Goal: Information Seeking & Learning: Find specific fact

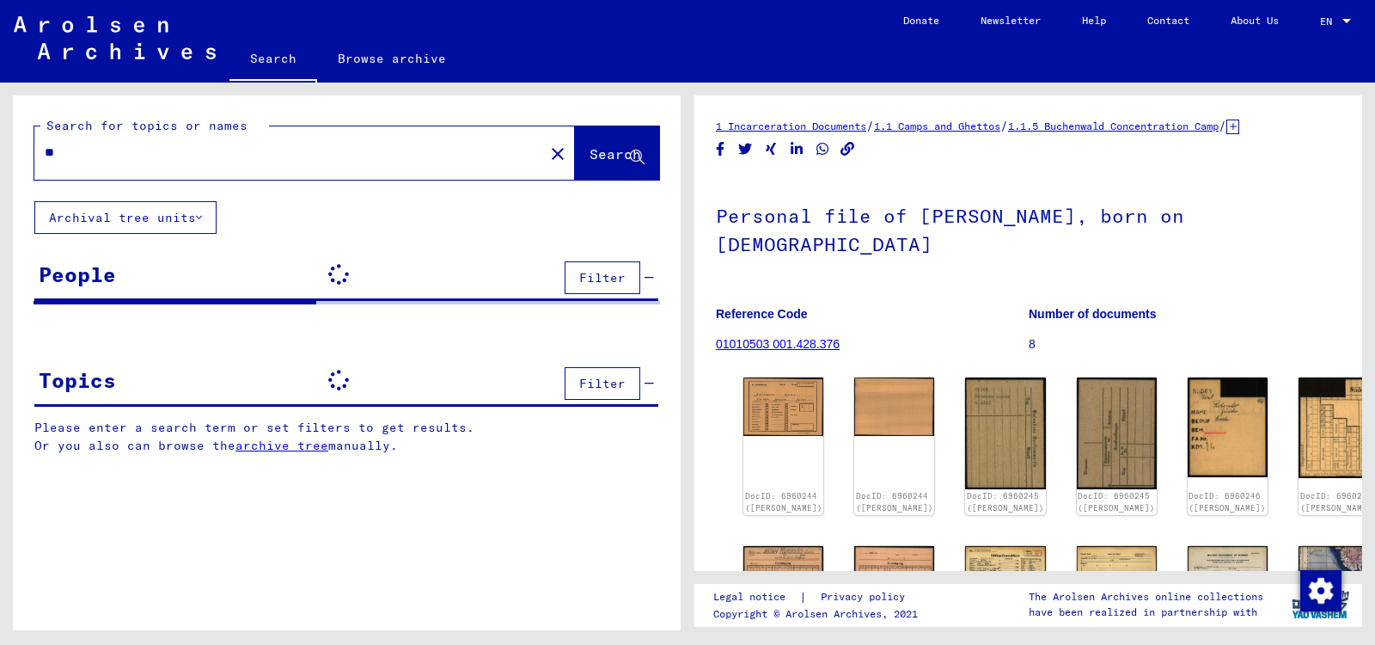
type input "*"
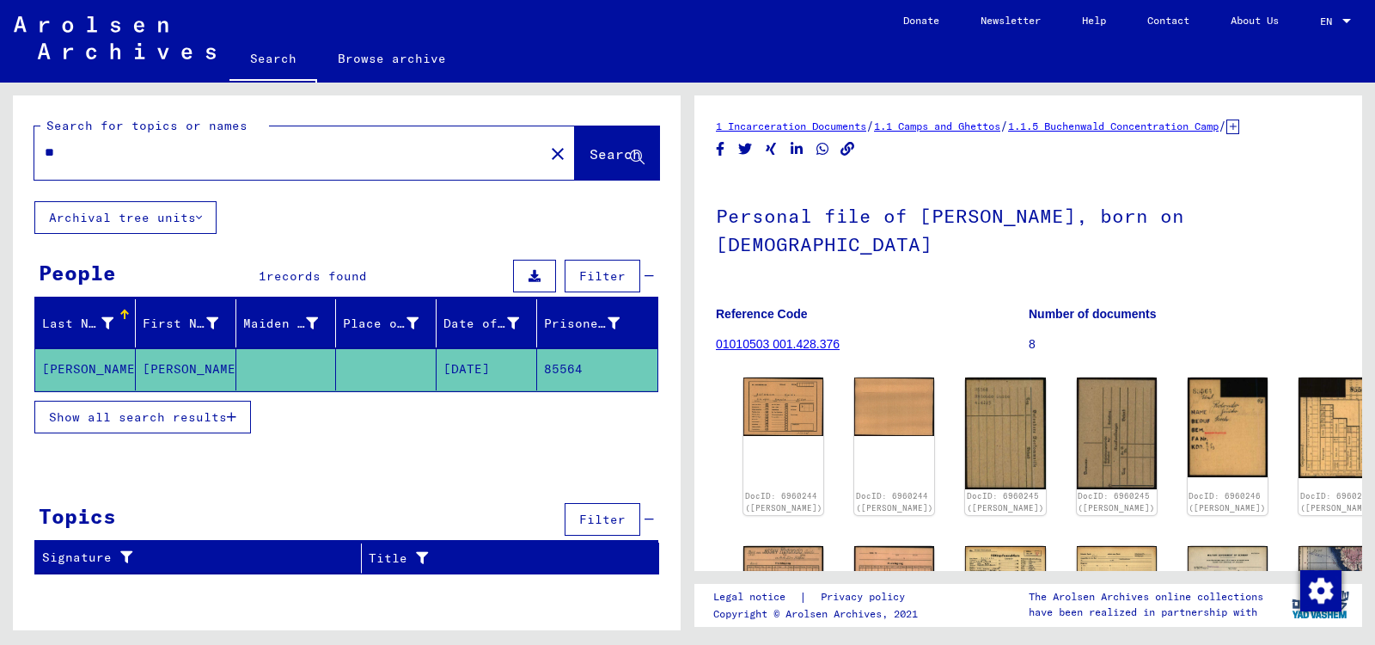
type input "*"
type input "*****"
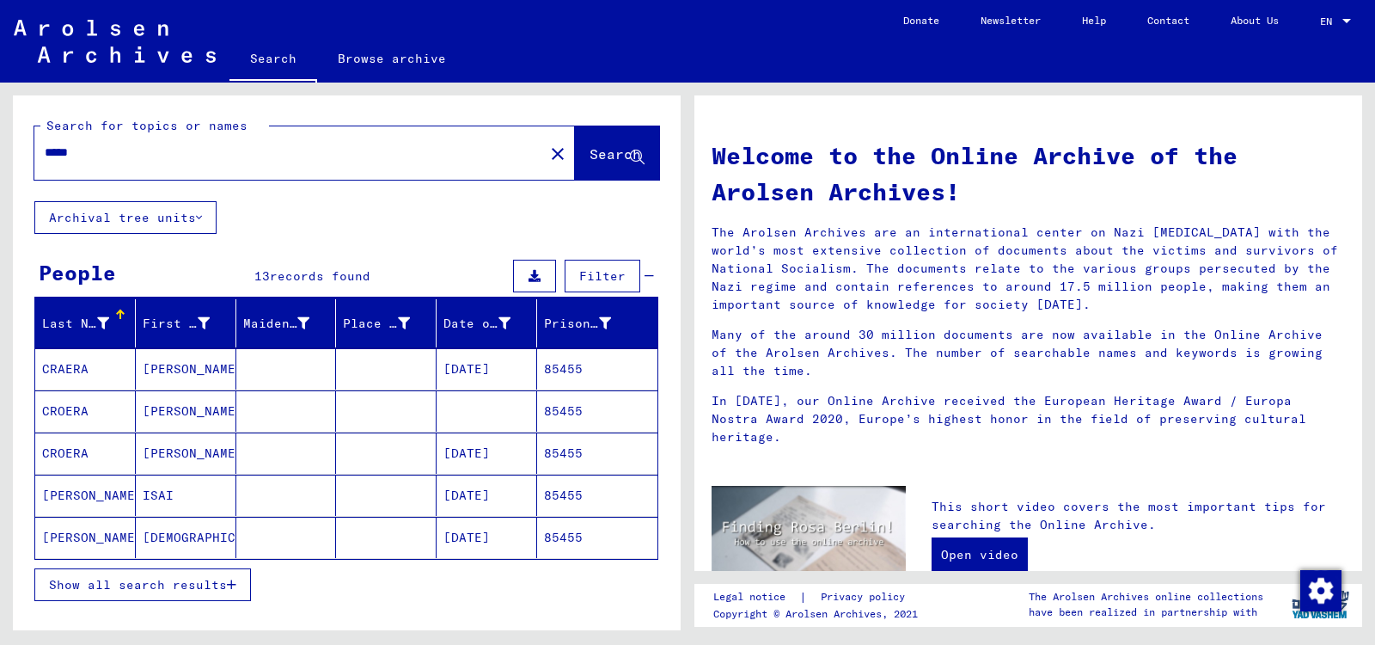
click at [470, 364] on mat-cell "[DATE]" at bounding box center [487, 368] width 101 height 41
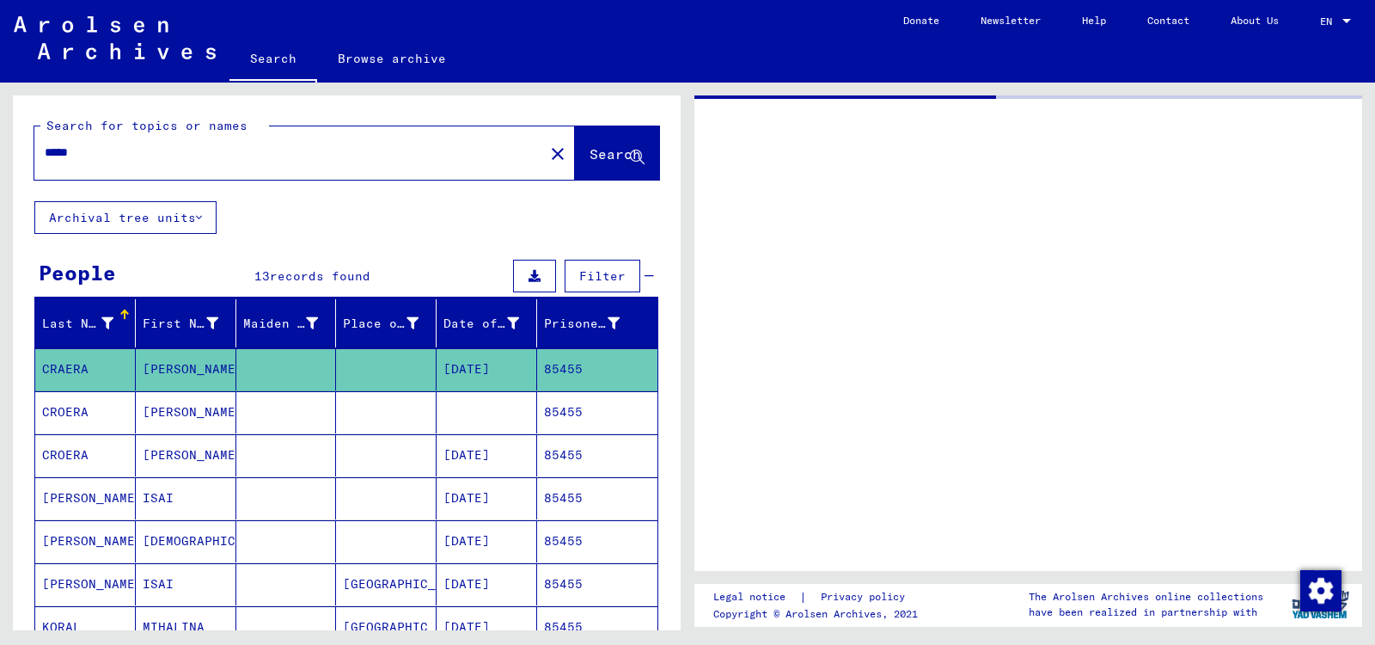
click at [470, 364] on mat-cell "[DATE]" at bounding box center [487, 369] width 101 height 42
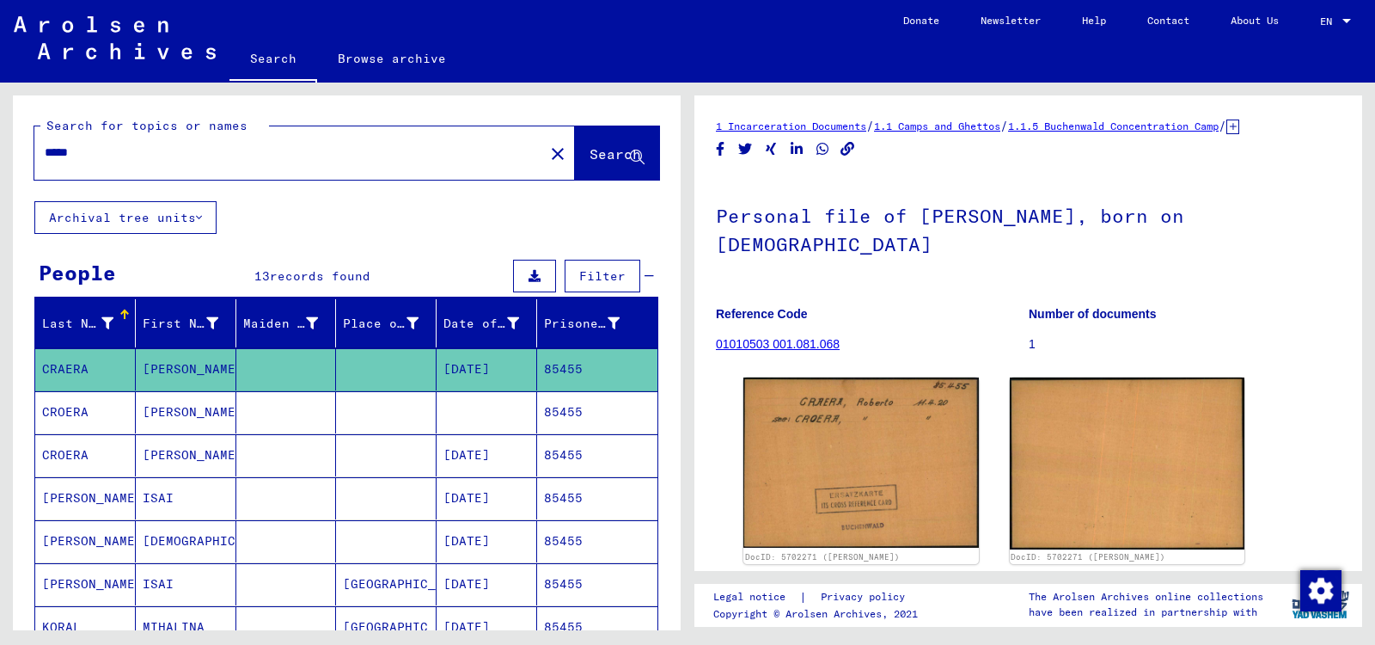
click at [484, 413] on mat-cell at bounding box center [487, 412] width 101 height 42
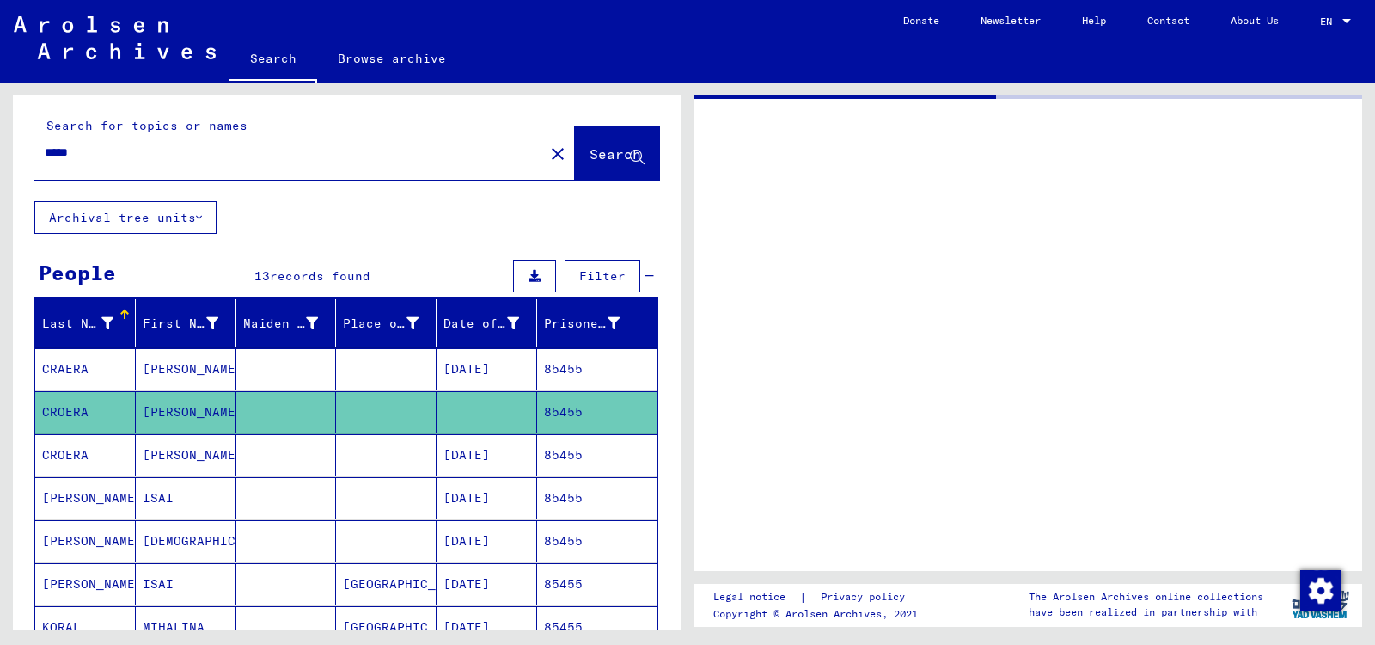
click at [484, 413] on mat-cell at bounding box center [487, 412] width 101 height 42
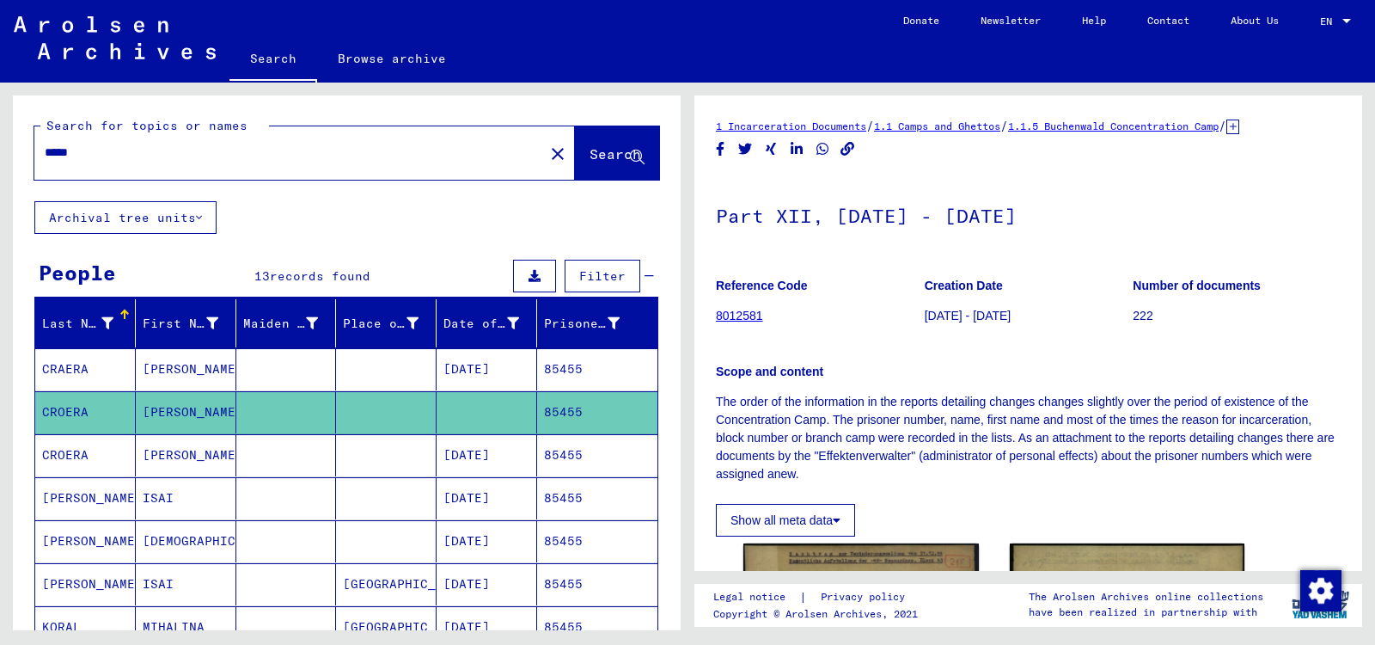
click at [478, 456] on mat-cell "[DATE]" at bounding box center [487, 455] width 101 height 42
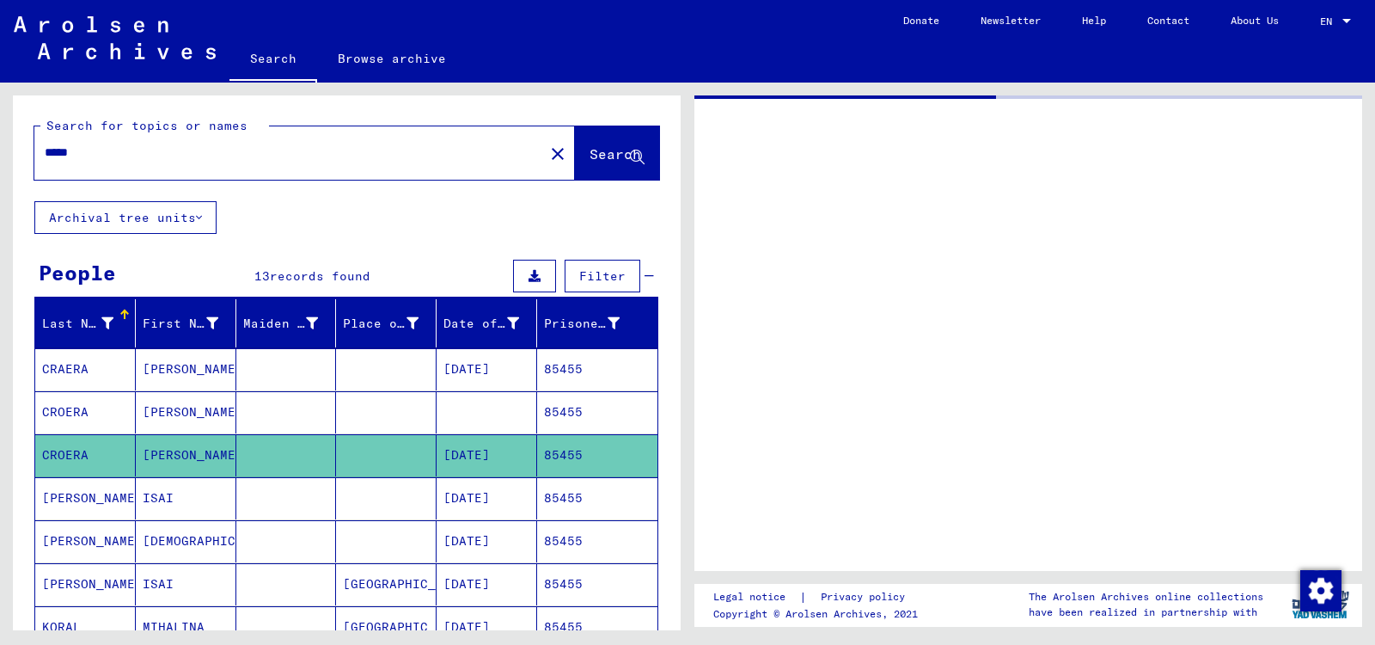
click at [478, 456] on mat-cell "[DATE]" at bounding box center [487, 455] width 101 height 42
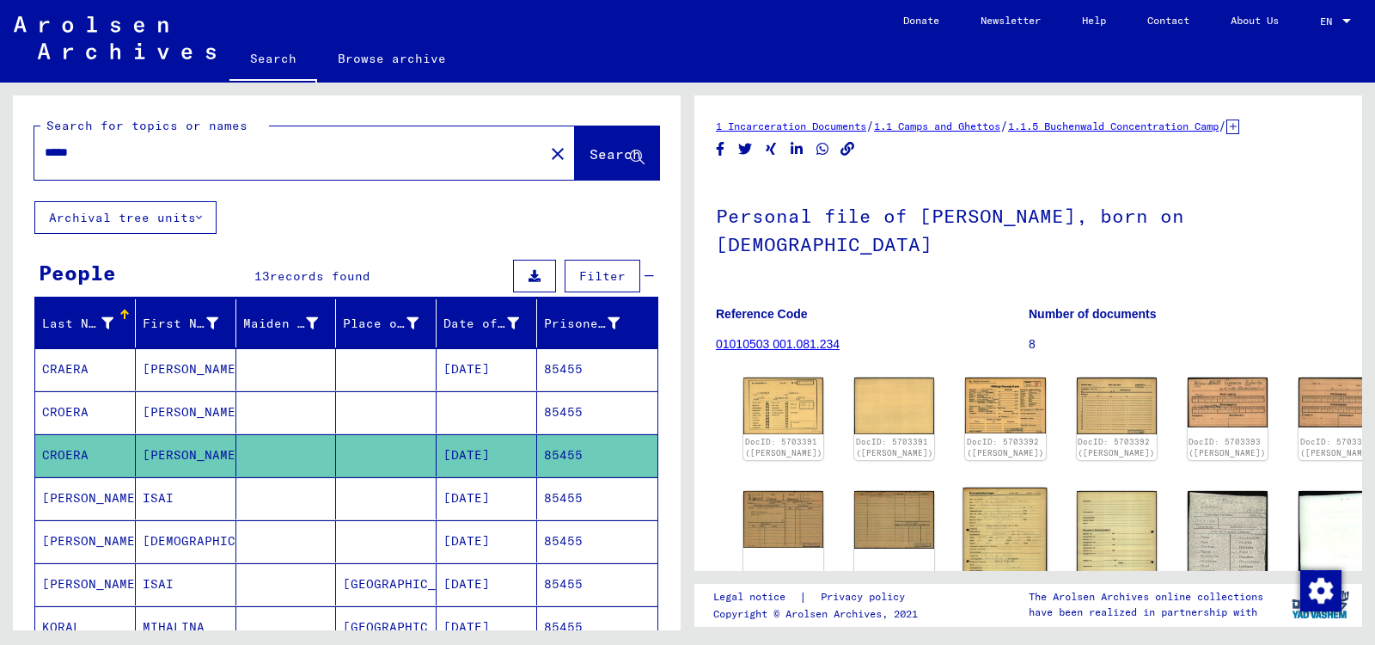
click at [975, 524] on img at bounding box center [1006, 546] width 84 height 118
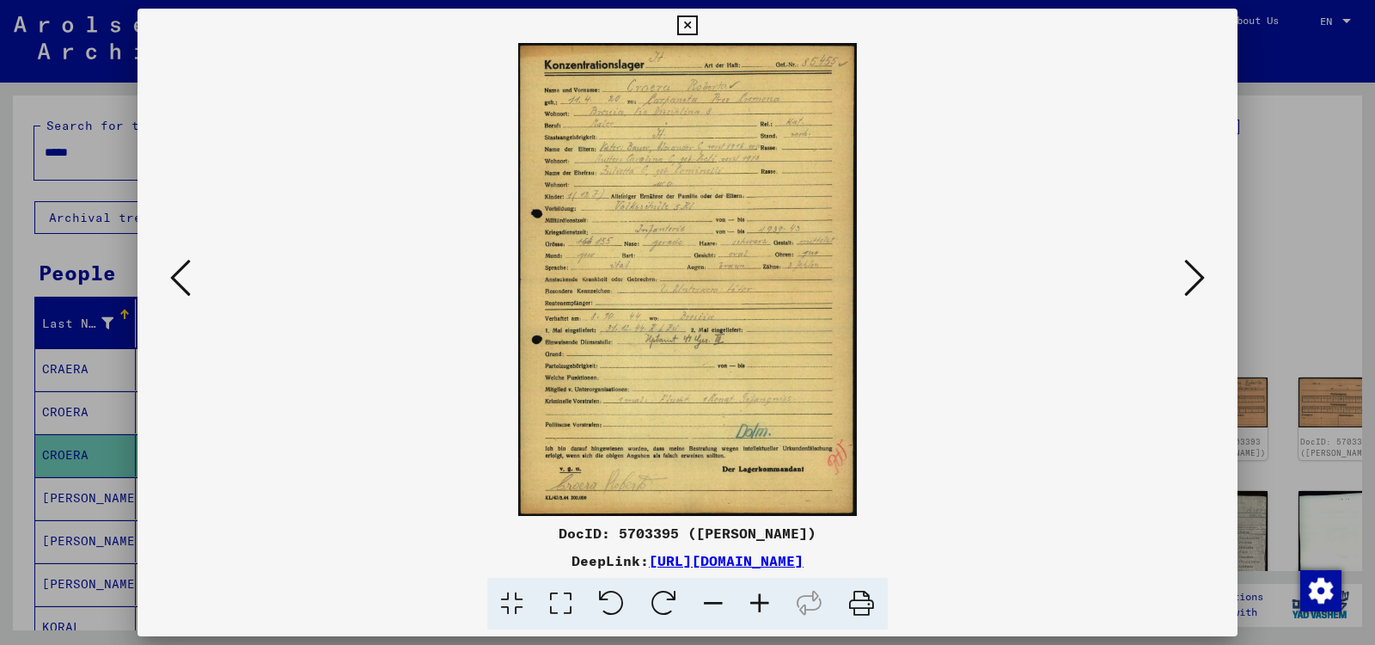
click at [759, 602] on icon at bounding box center [760, 604] width 46 height 52
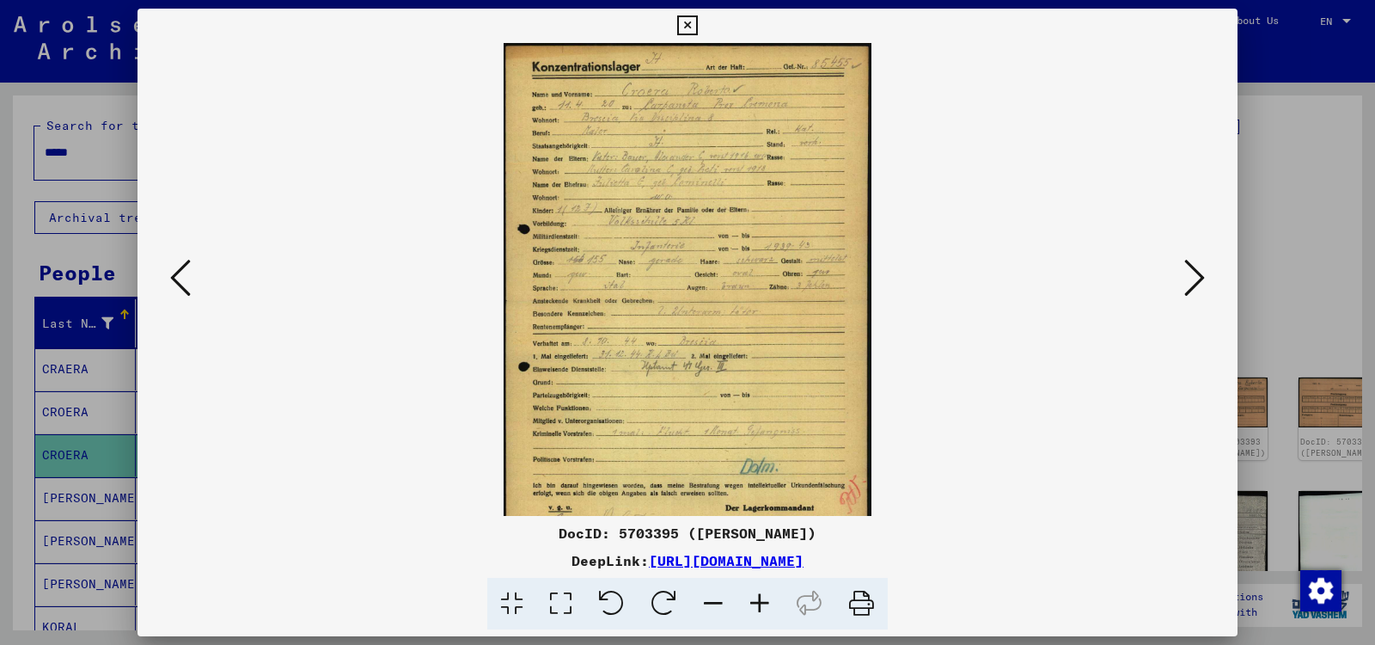
click at [759, 602] on icon at bounding box center [760, 604] width 46 height 52
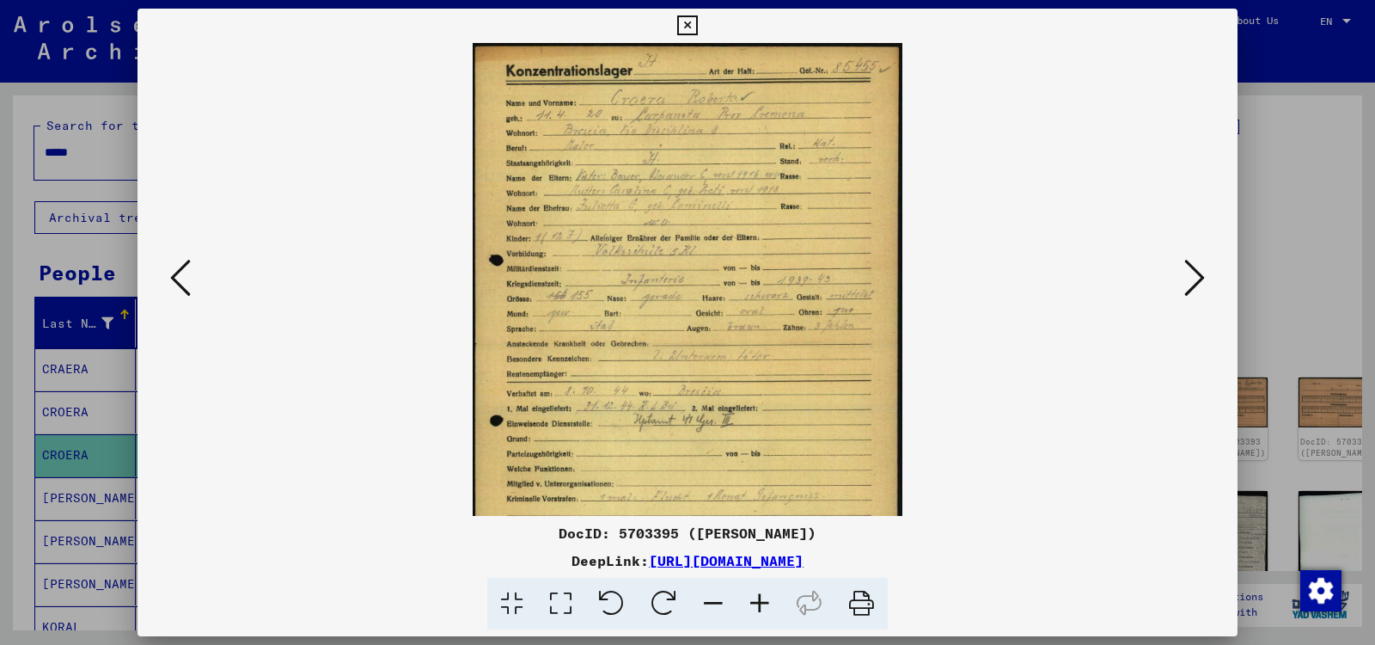
click at [759, 602] on icon at bounding box center [760, 604] width 46 height 52
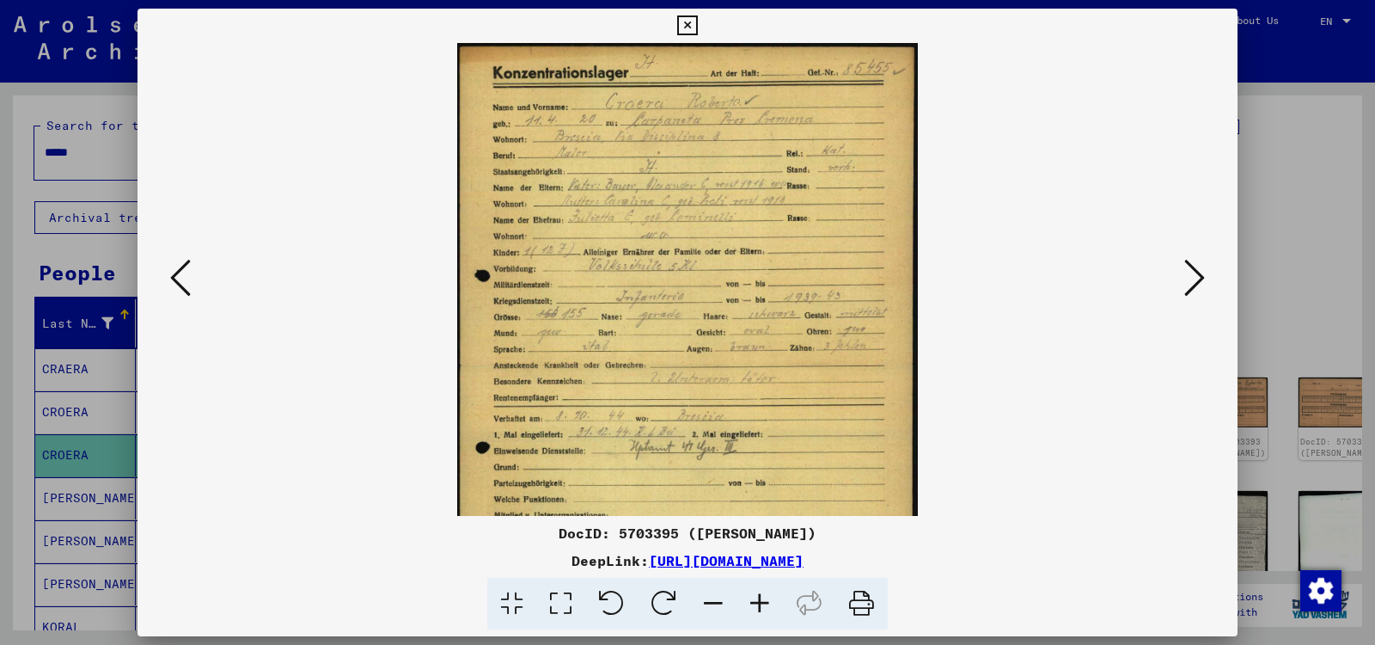
click at [759, 602] on icon at bounding box center [760, 604] width 46 height 52
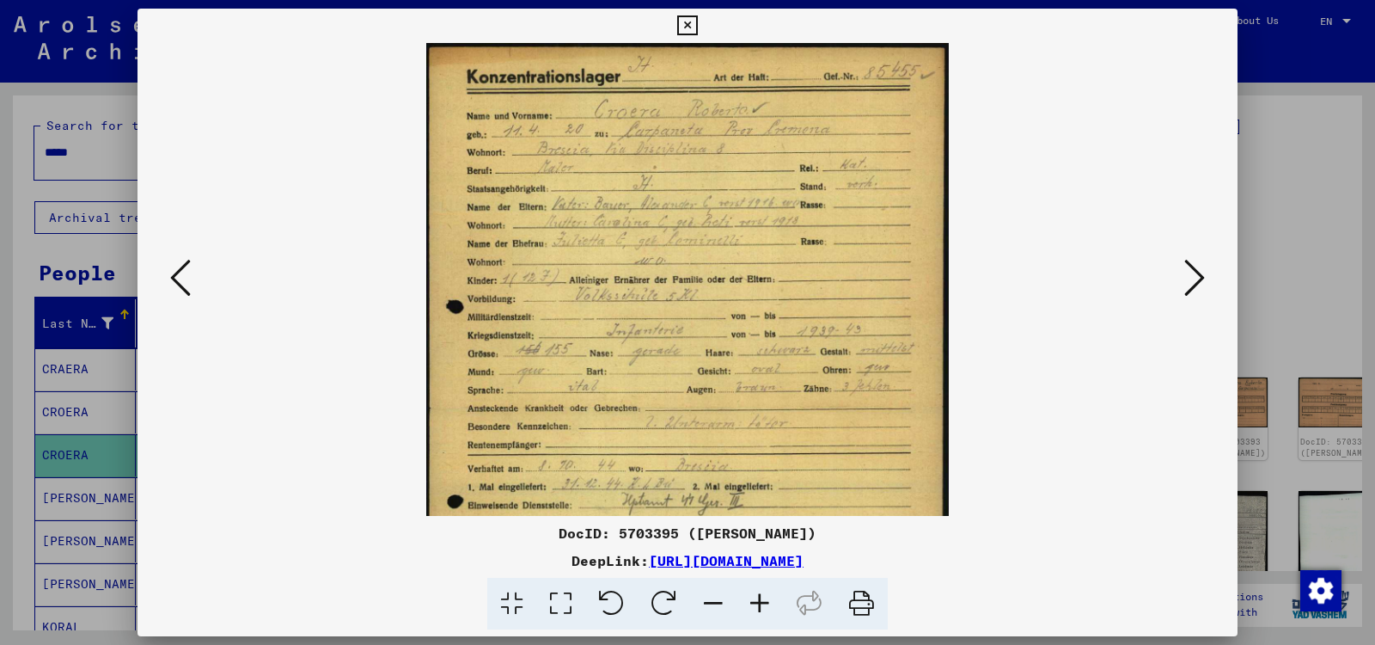
click at [759, 602] on icon at bounding box center [760, 604] width 46 height 52
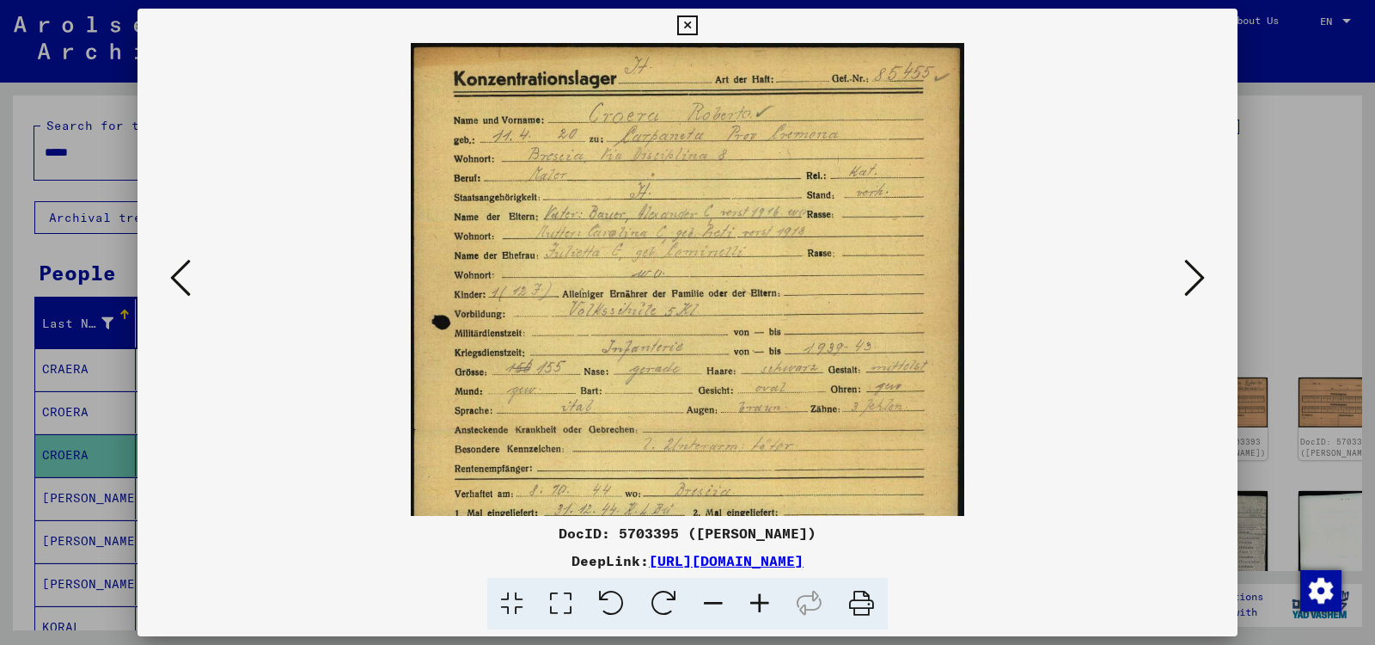
click at [759, 602] on icon at bounding box center [760, 604] width 46 height 52
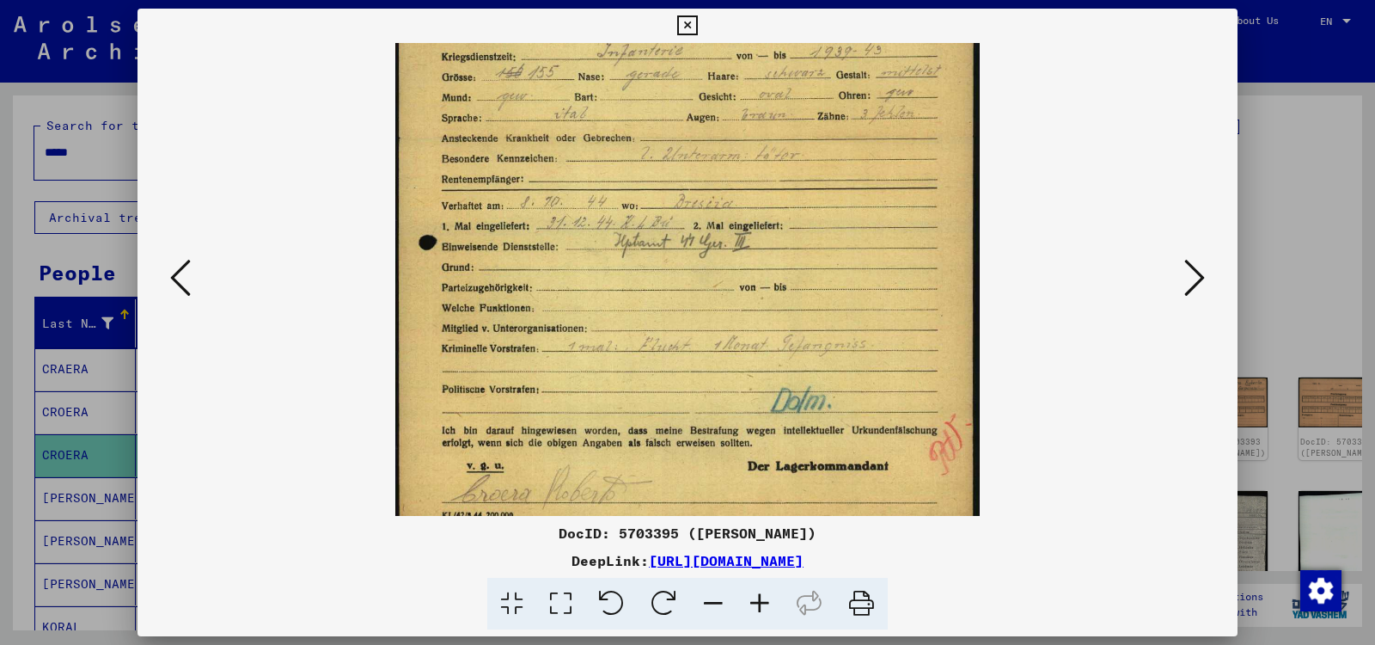
scroll to position [320, 0]
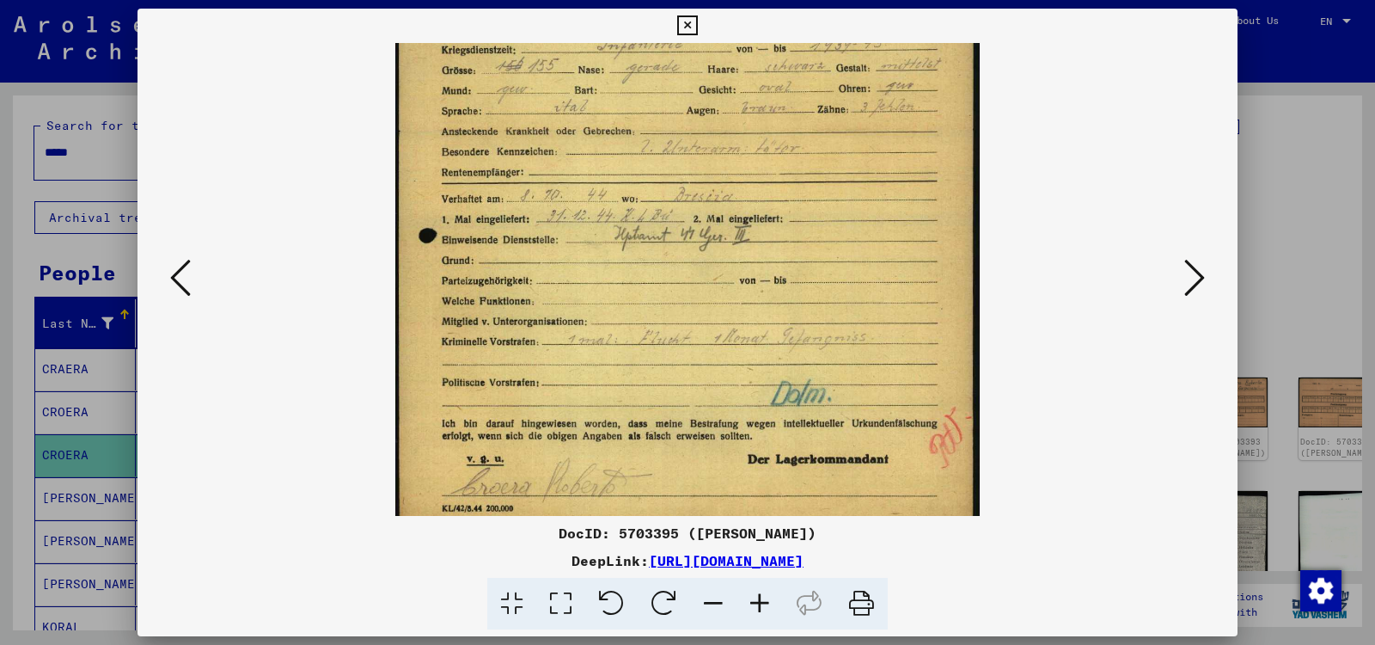
drag, startPoint x: 819, startPoint y: 488, endPoint x: 762, endPoint y: 166, distance: 327.5
click at [762, 166] on img at bounding box center [687, 131] width 584 height 817
click at [1198, 275] on icon at bounding box center [1195, 277] width 21 height 41
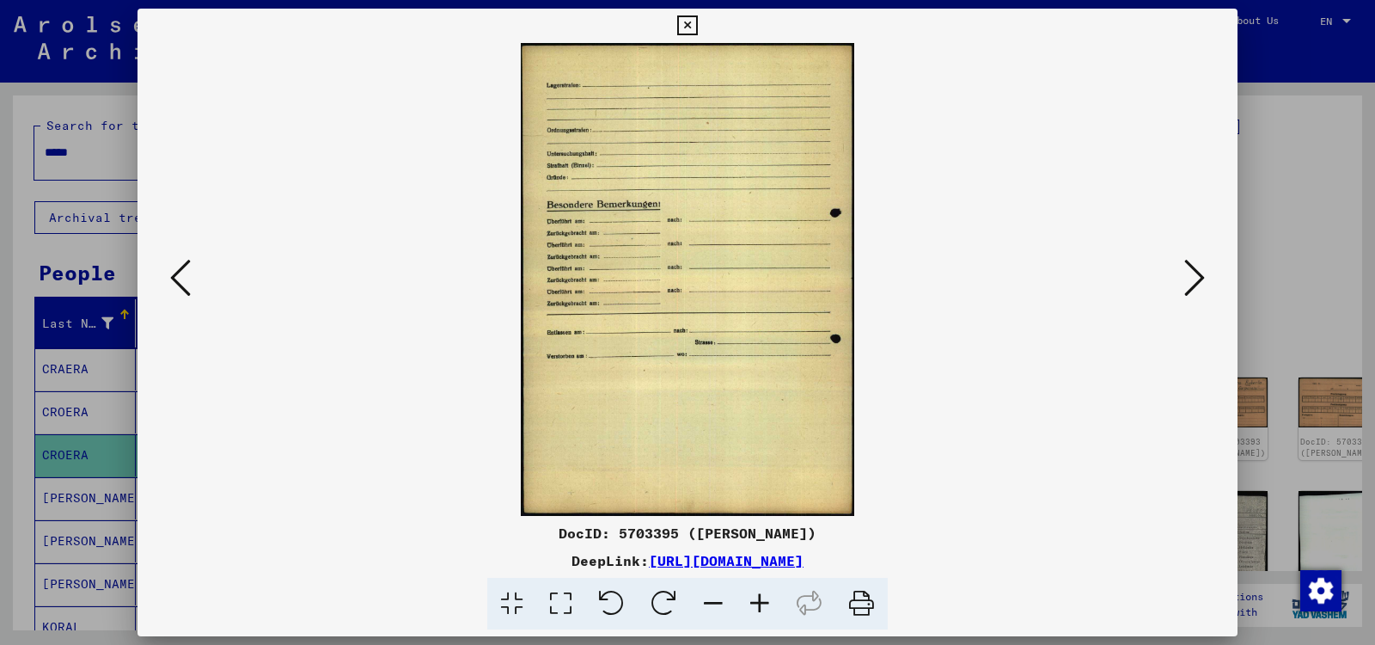
scroll to position [0, 0]
click at [1198, 275] on icon at bounding box center [1195, 277] width 21 height 41
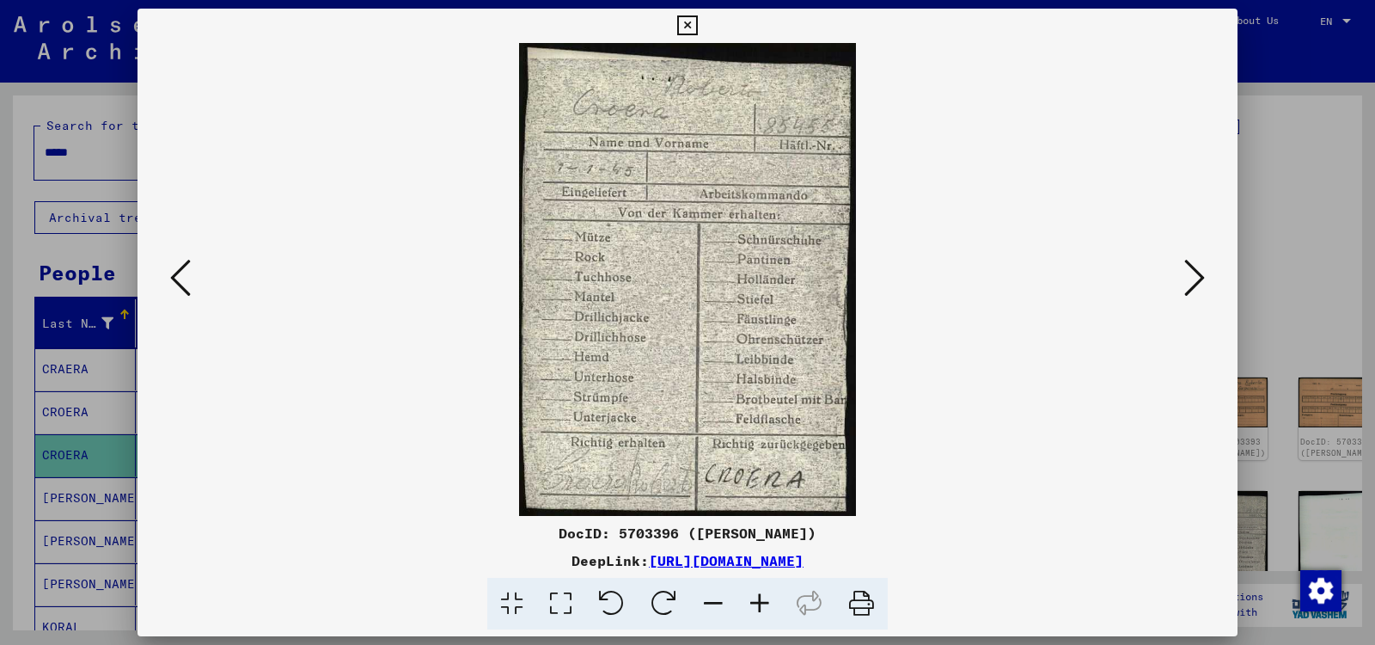
click at [1198, 275] on icon at bounding box center [1195, 277] width 21 height 41
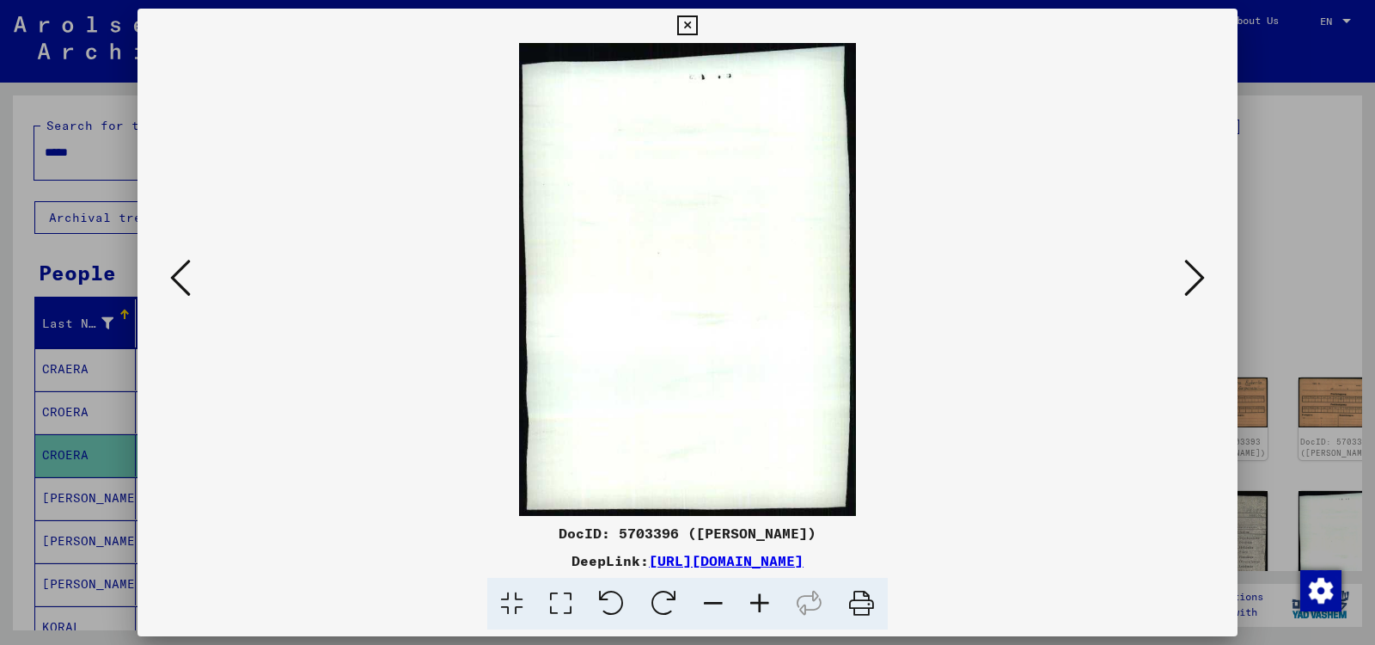
click at [1198, 275] on icon at bounding box center [1195, 277] width 21 height 41
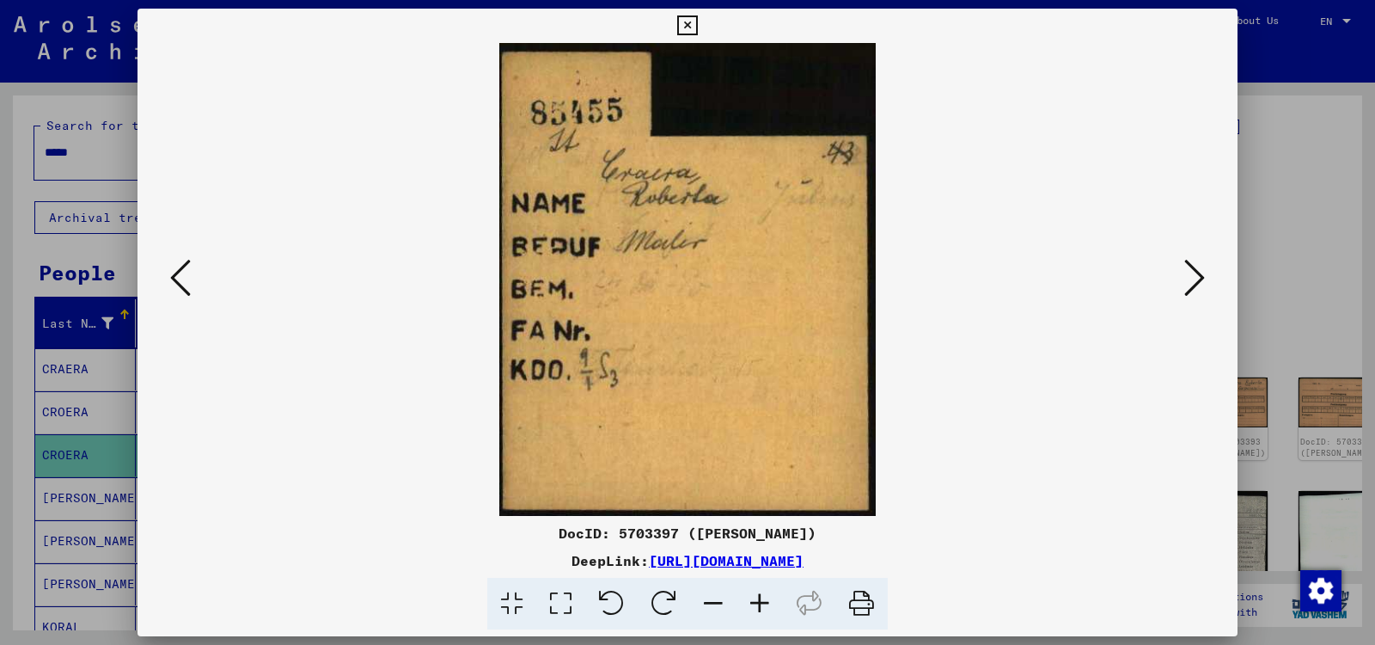
click at [1198, 275] on icon at bounding box center [1195, 277] width 21 height 41
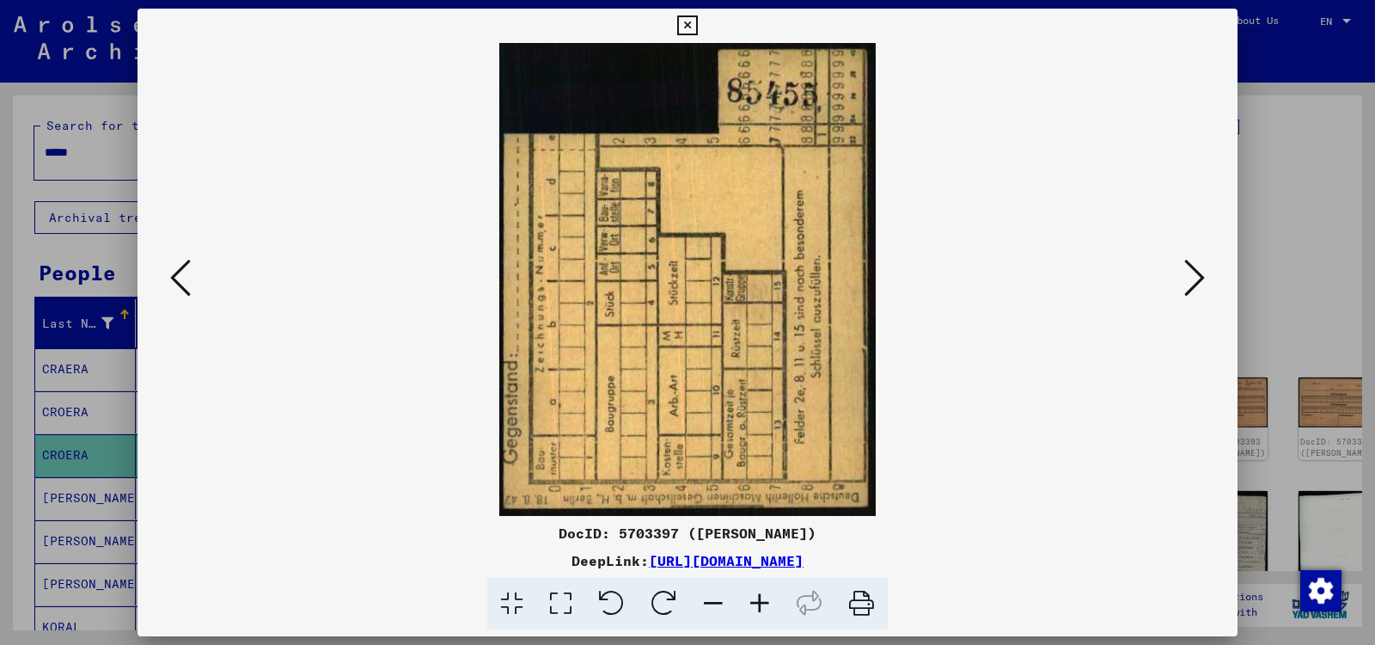
click at [1198, 275] on icon at bounding box center [1195, 277] width 21 height 41
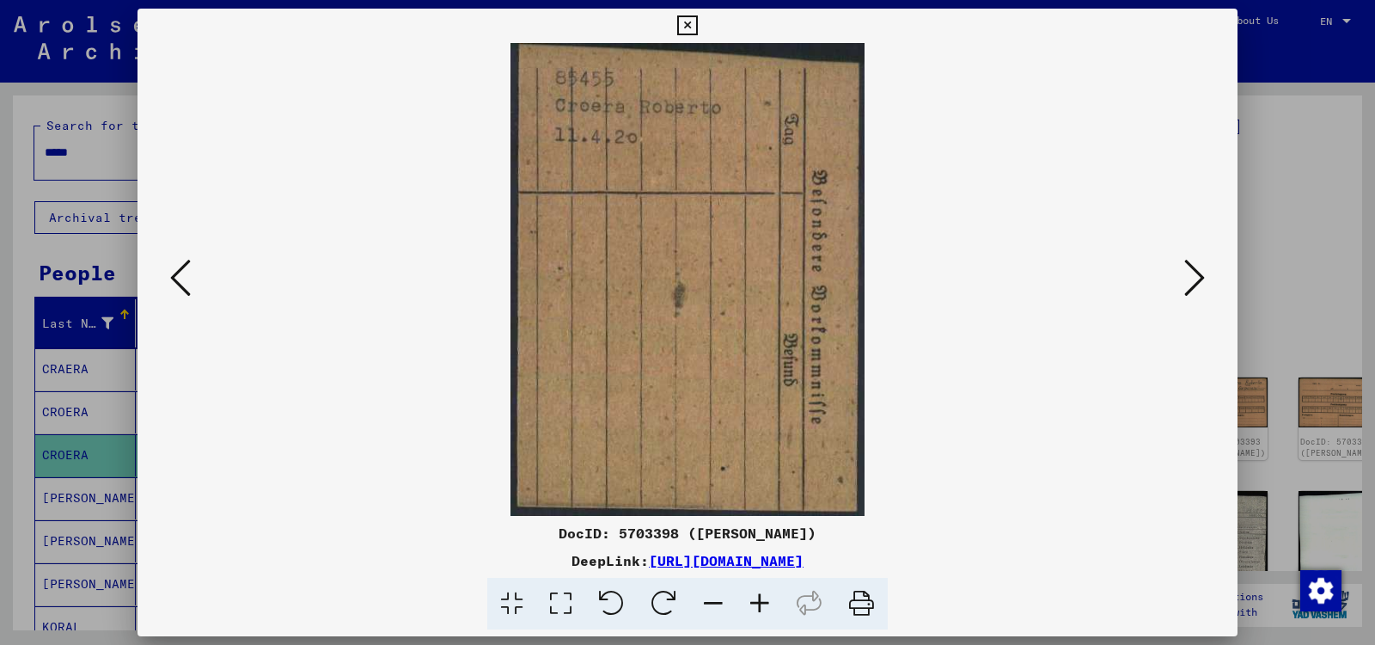
click at [1198, 275] on icon at bounding box center [1195, 277] width 21 height 41
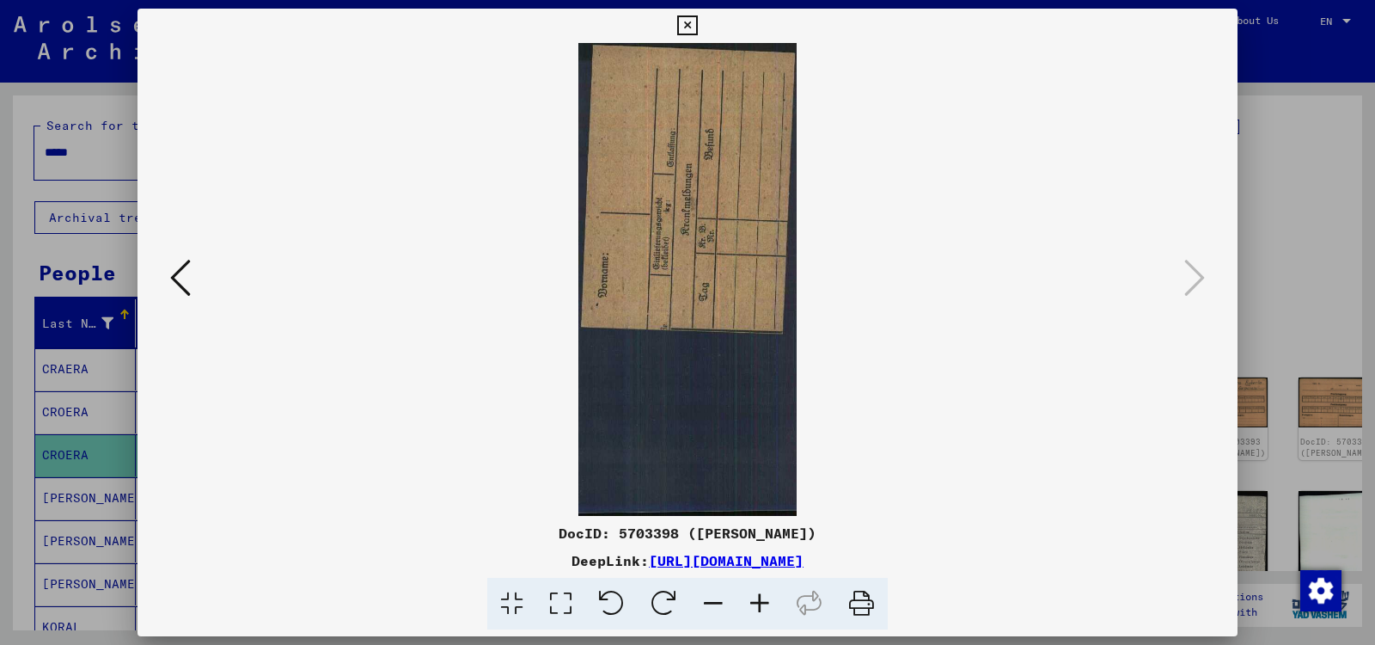
click at [697, 21] on icon at bounding box center [687, 25] width 20 height 21
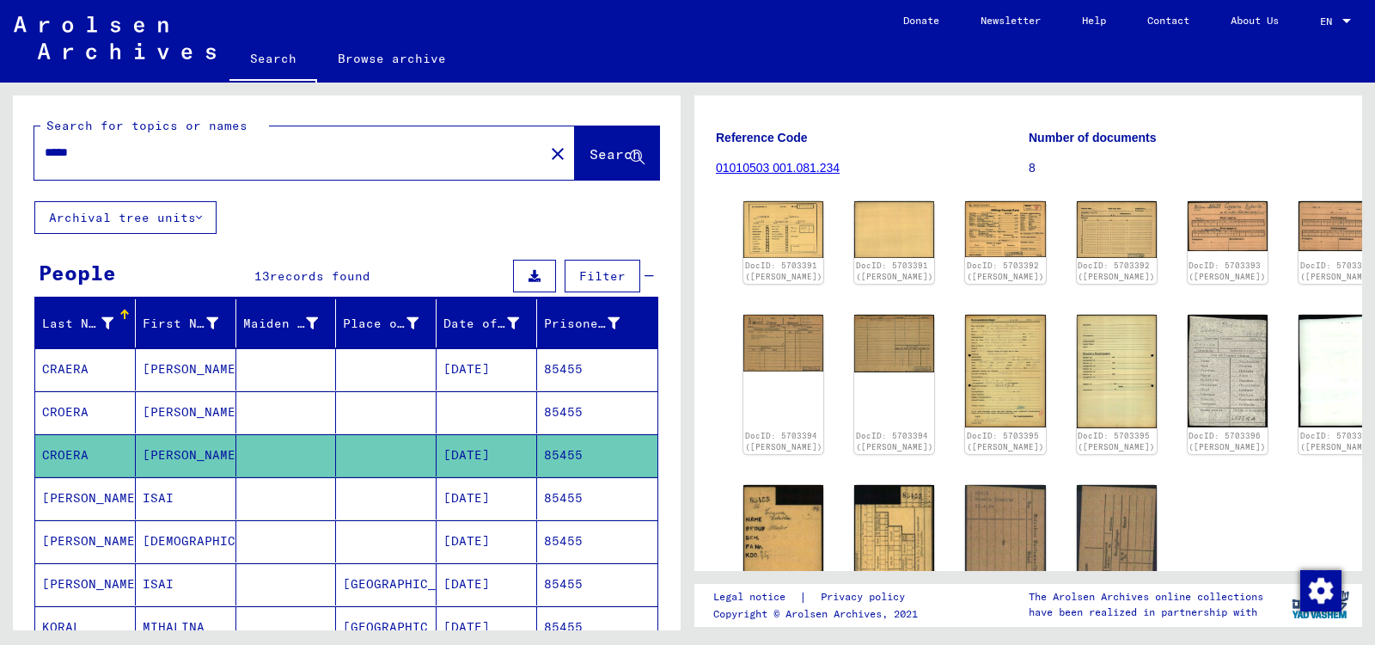
scroll to position [116, 0]
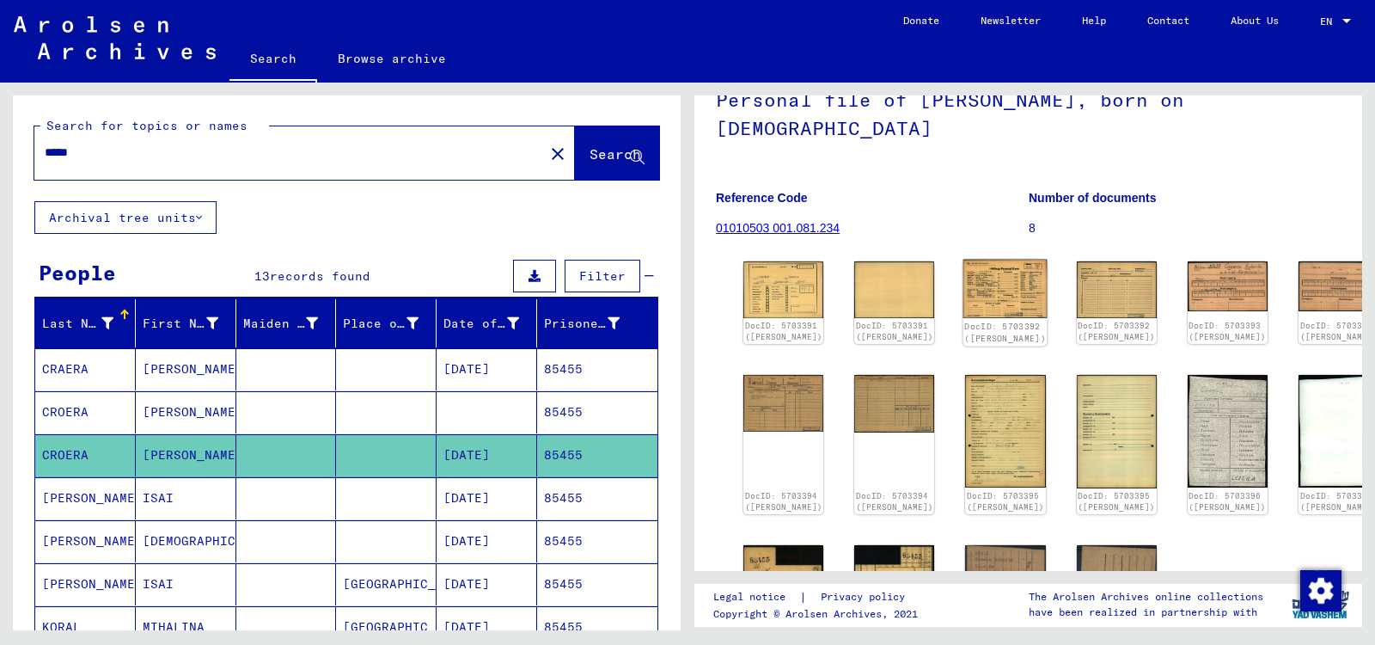
click at [977, 260] on img at bounding box center [1006, 289] width 84 height 58
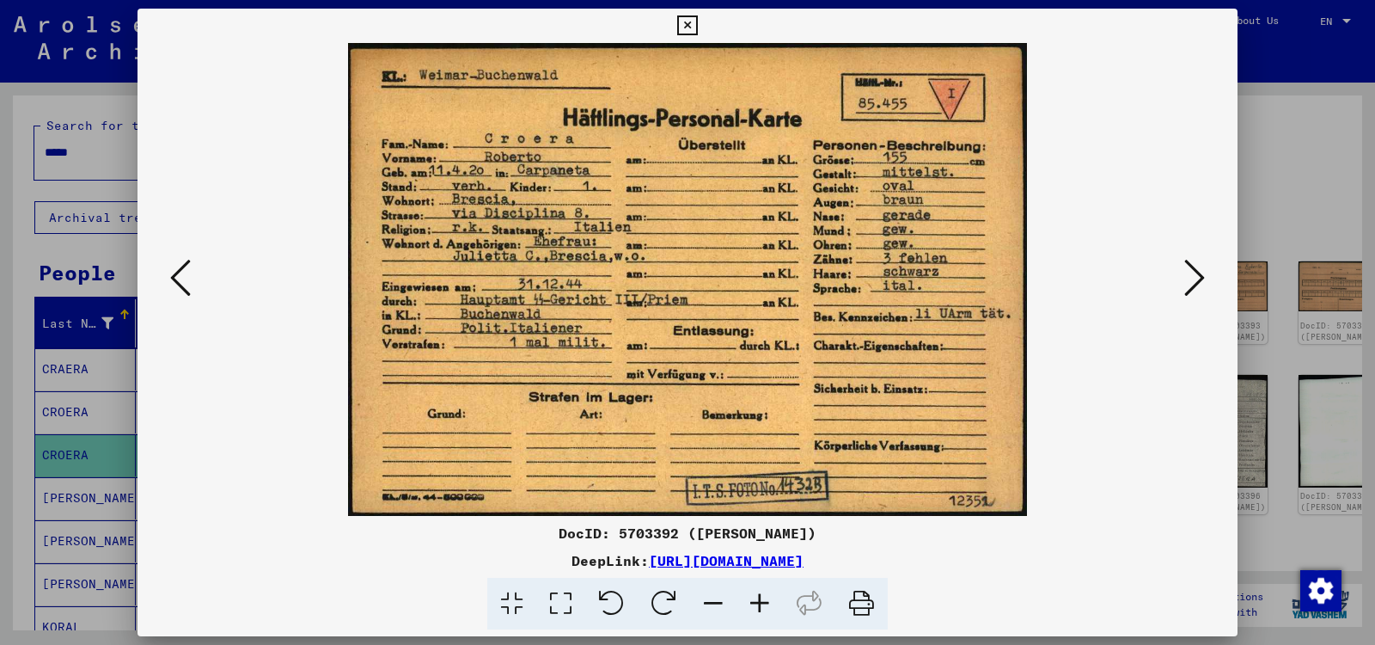
click at [977, 259] on img at bounding box center [687, 279] width 983 height 473
click at [1190, 278] on icon at bounding box center [1195, 277] width 21 height 41
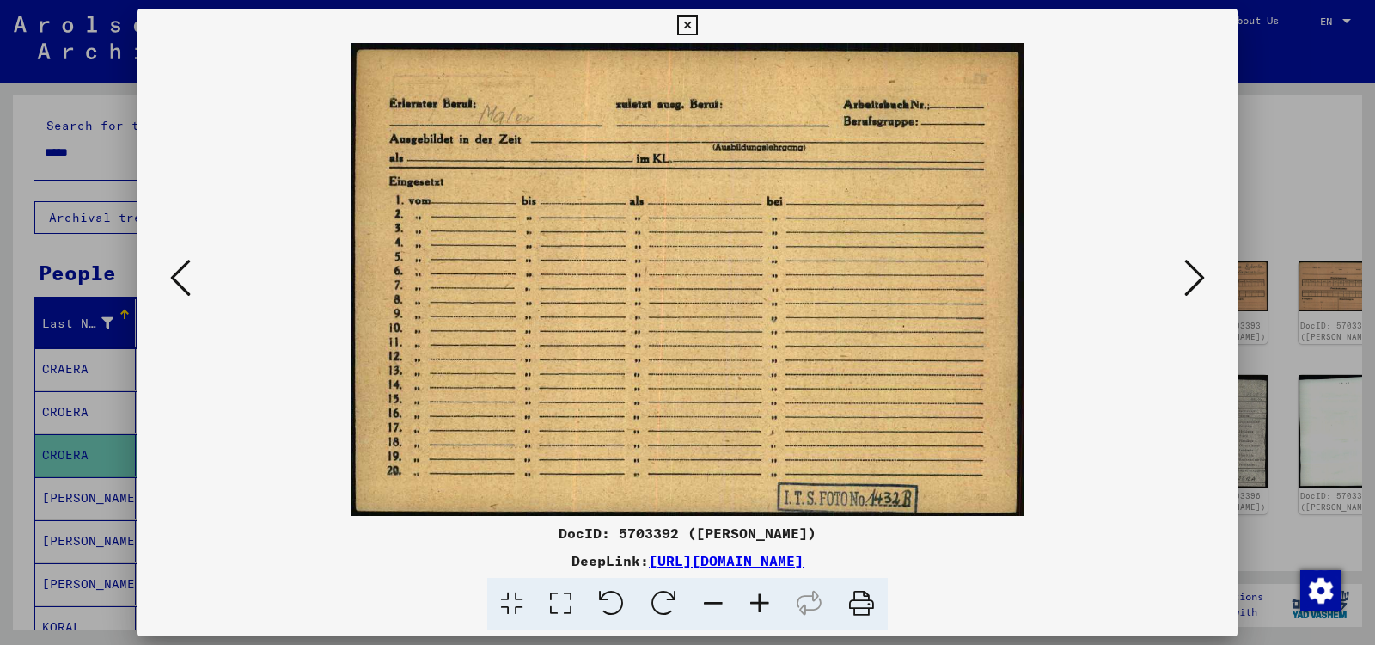
click at [179, 271] on icon at bounding box center [180, 277] width 21 height 41
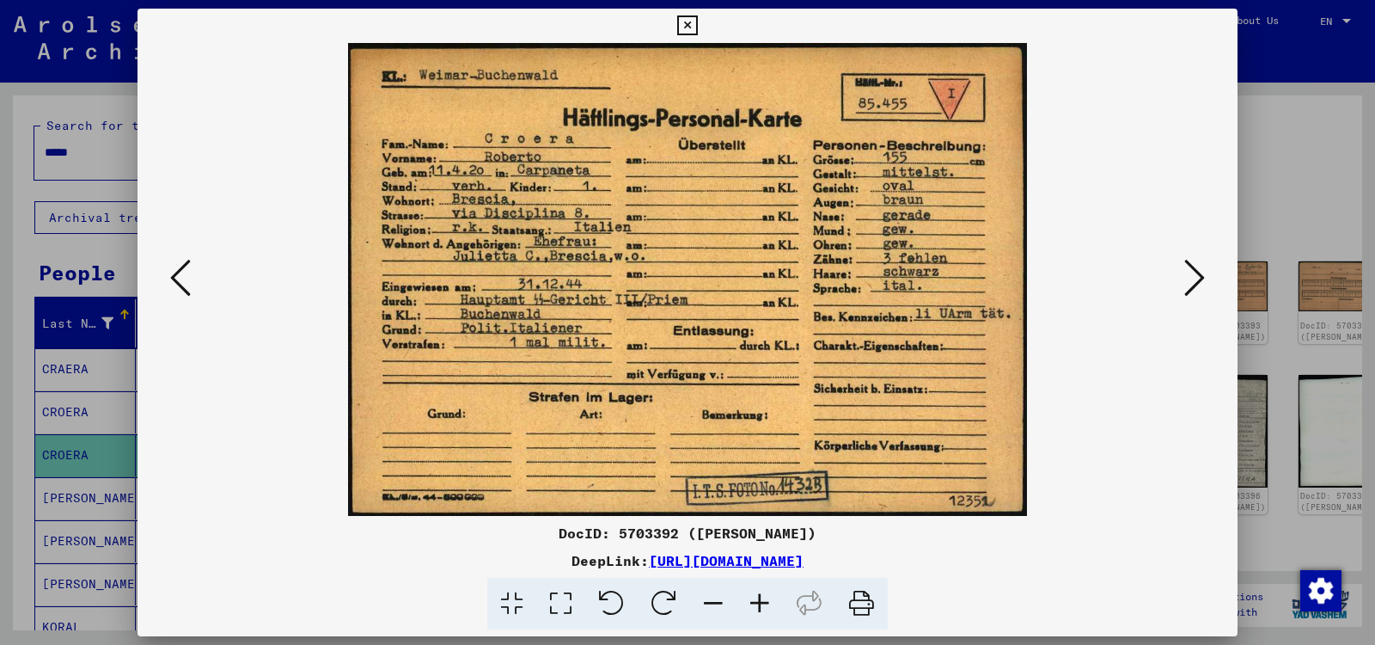
click at [113, 252] on div at bounding box center [687, 322] width 1375 height 645
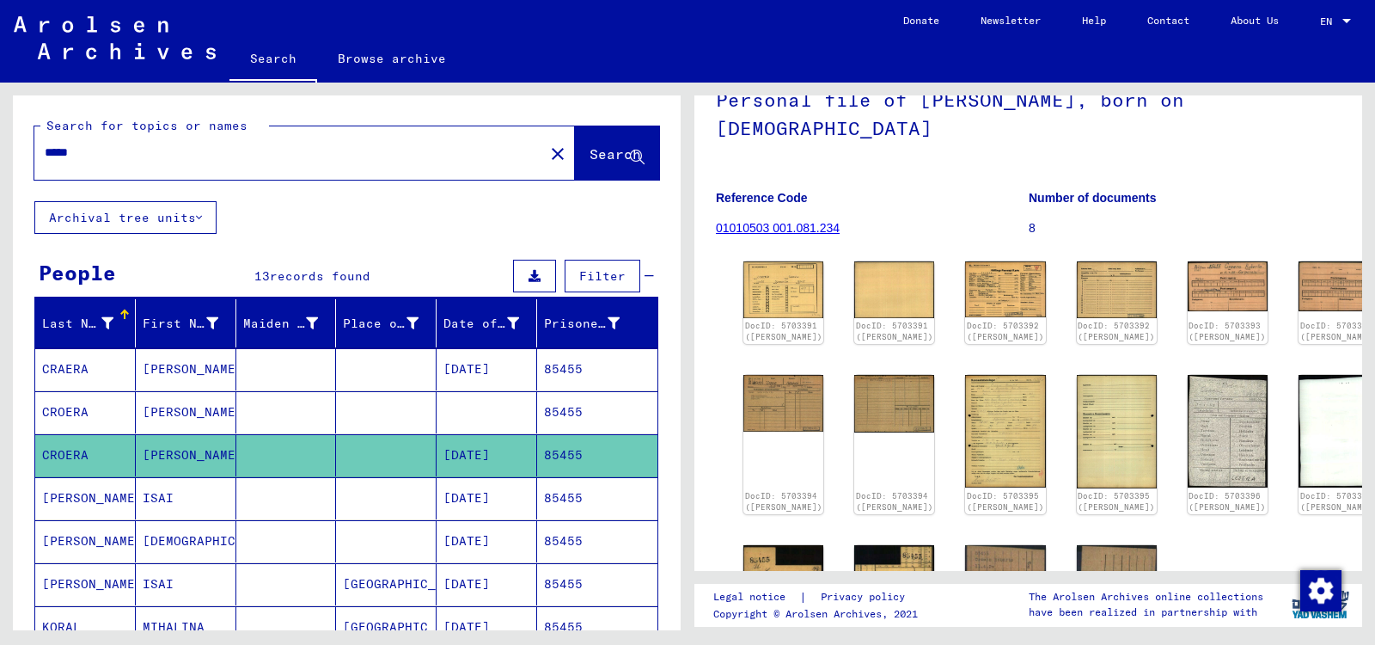
click at [414, 400] on mat-cell at bounding box center [386, 412] width 101 height 42
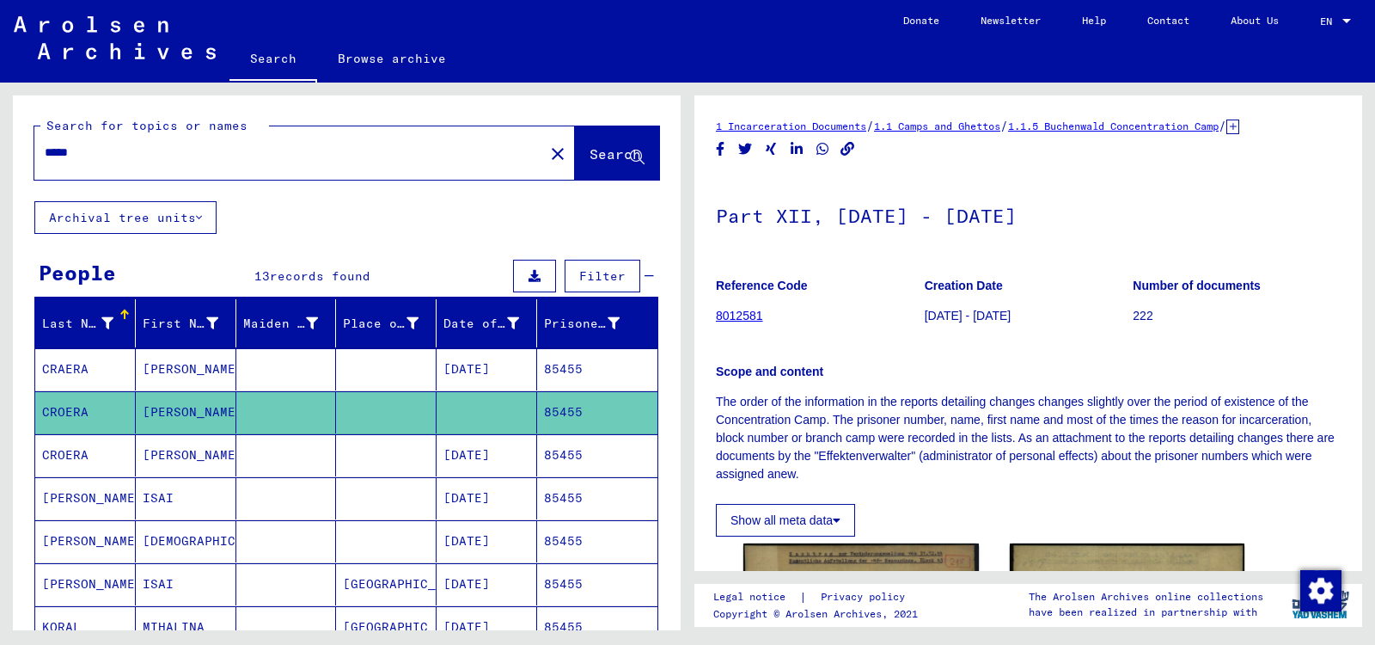
click at [411, 370] on mat-cell at bounding box center [386, 369] width 101 height 42
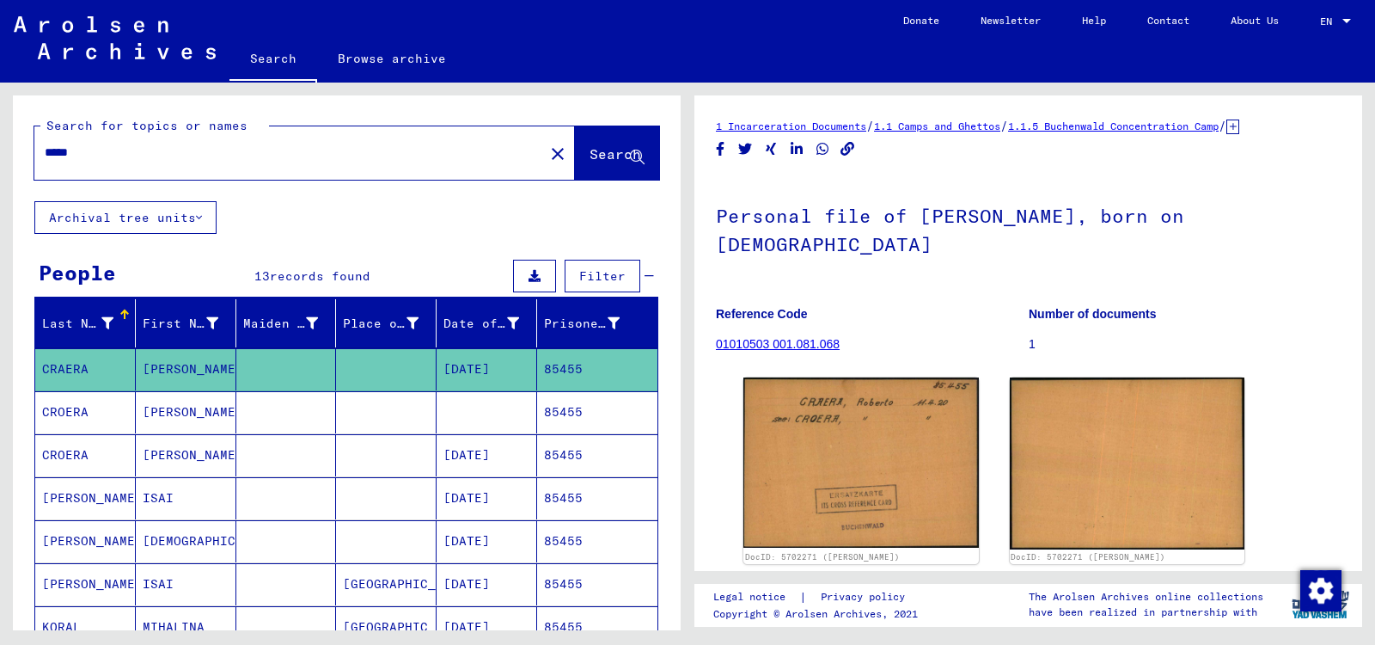
click at [407, 410] on mat-cell at bounding box center [386, 412] width 101 height 42
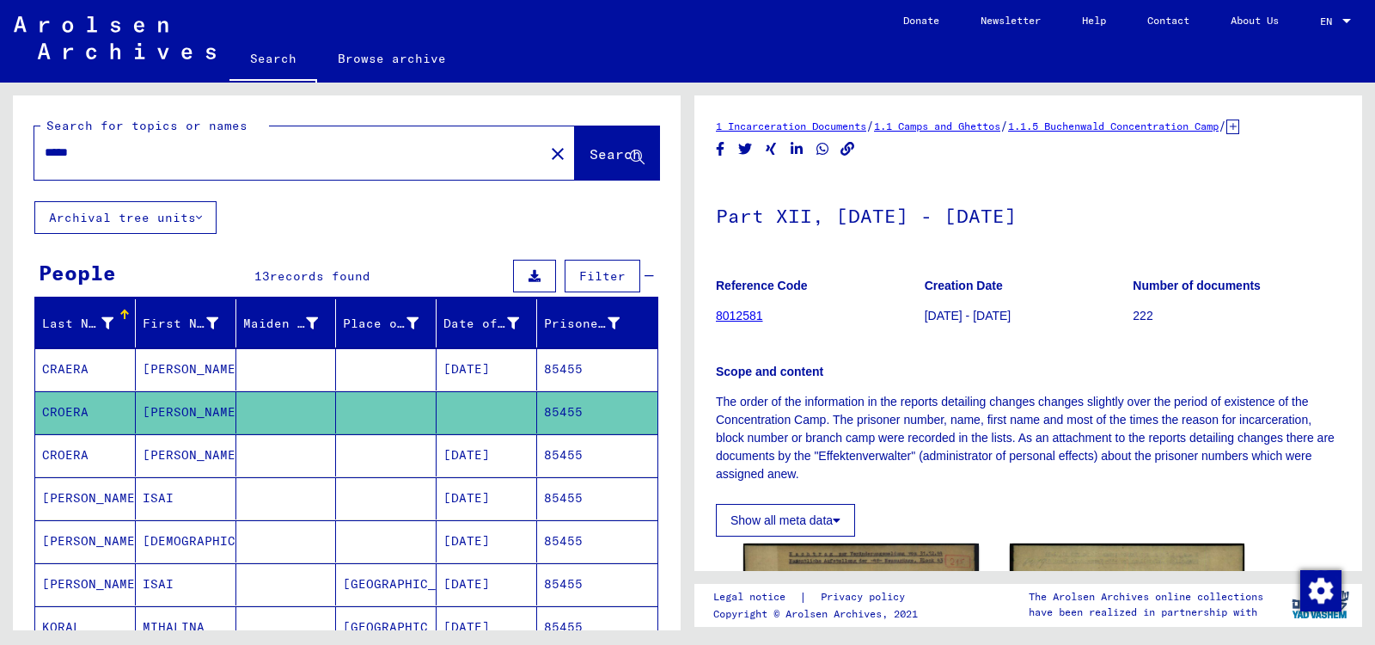
click at [402, 451] on mat-cell at bounding box center [386, 455] width 101 height 42
